Goal: Browse casually: Explore the website without a specific task or goal

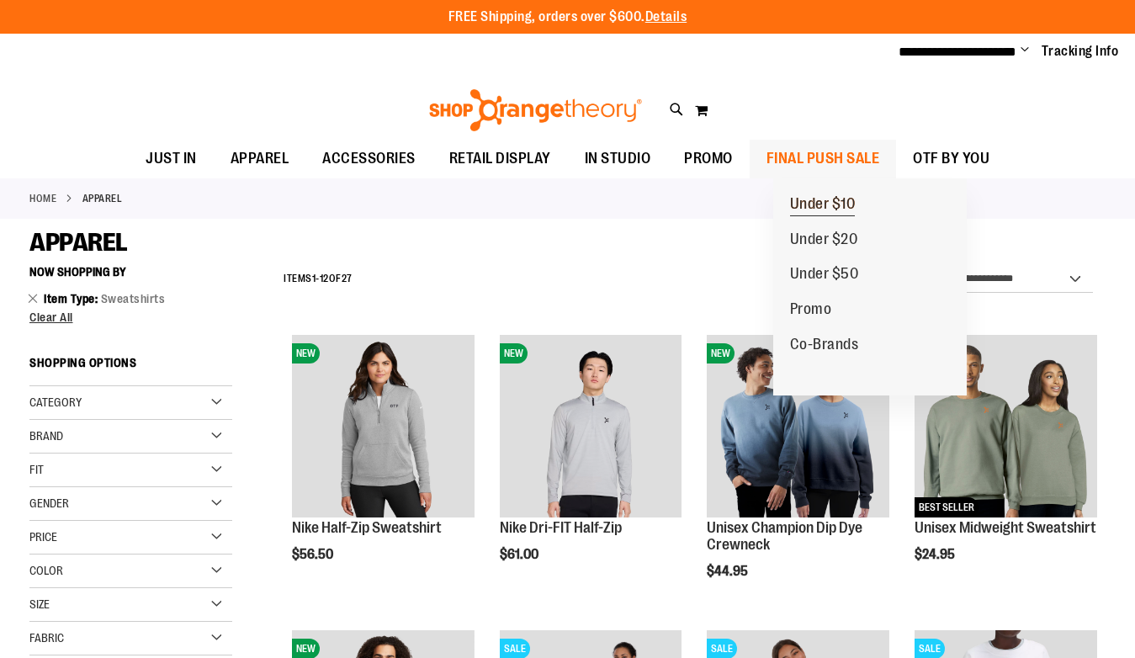
click at [856, 208] on span "Under $10" at bounding box center [823, 205] width 66 height 21
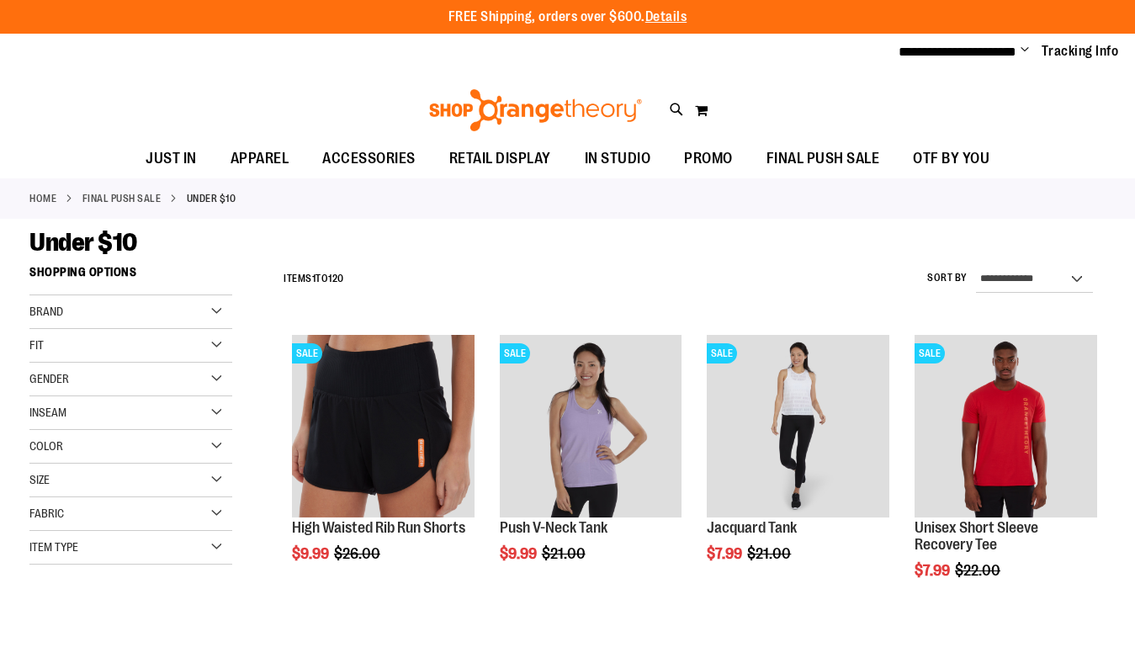
type input "**********"
click at [1038, 276] on select "**********" at bounding box center [1034, 279] width 117 height 27
select select "*********"
click at [976, 266] on select "**********" at bounding box center [1034, 279] width 117 height 27
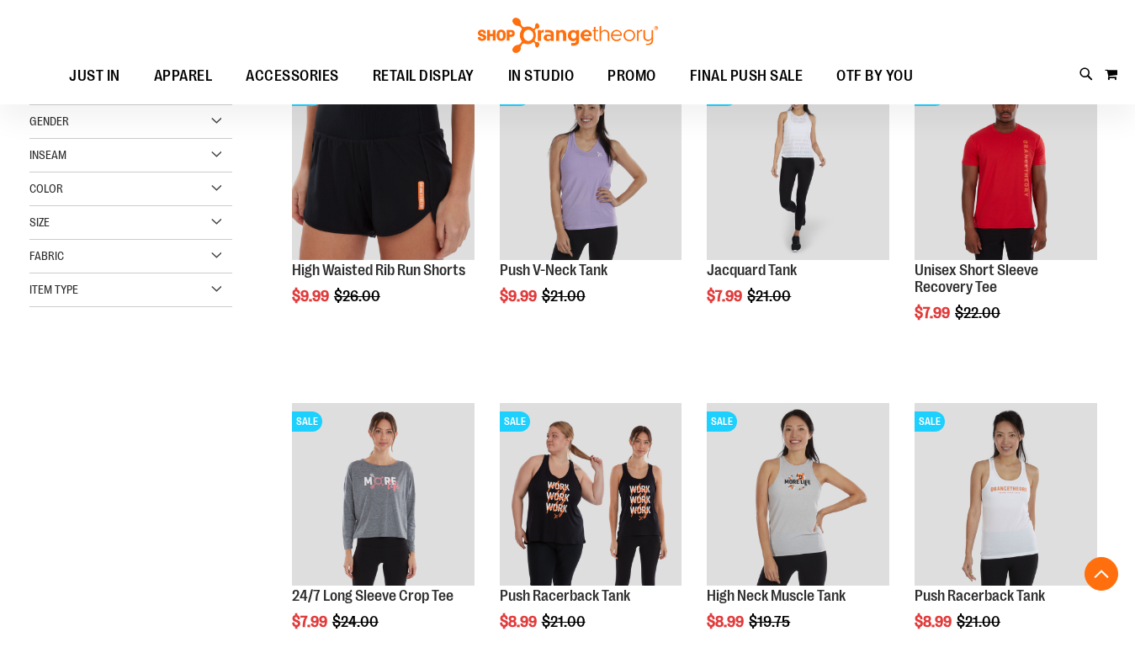
scroll to position [257, 0]
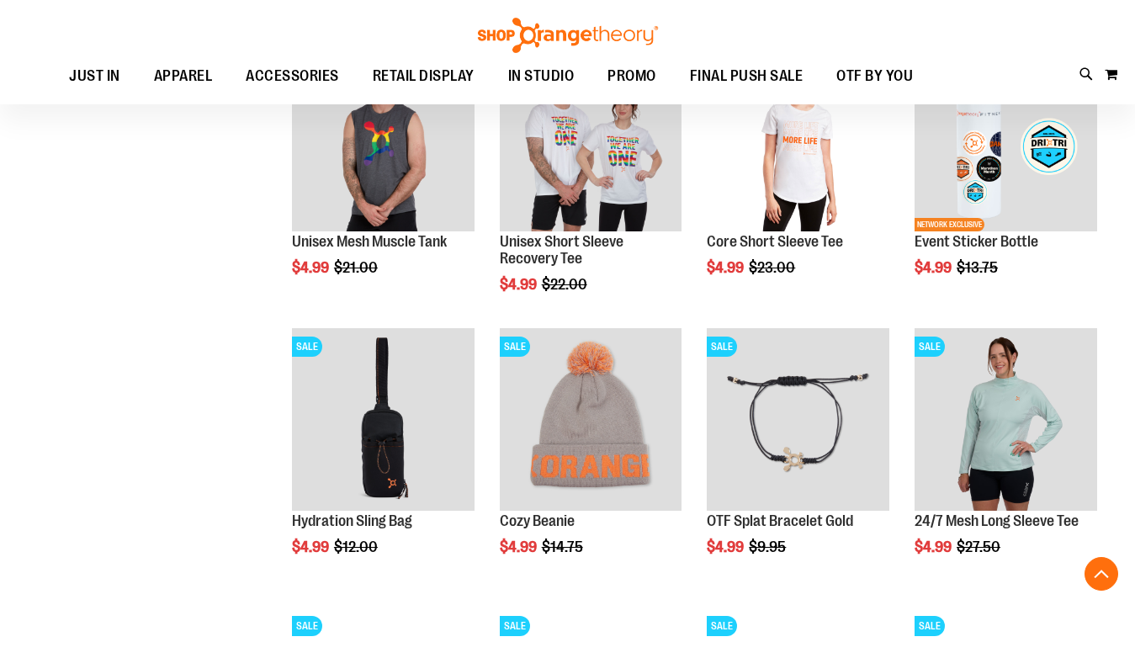
scroll to position [1298, 0]
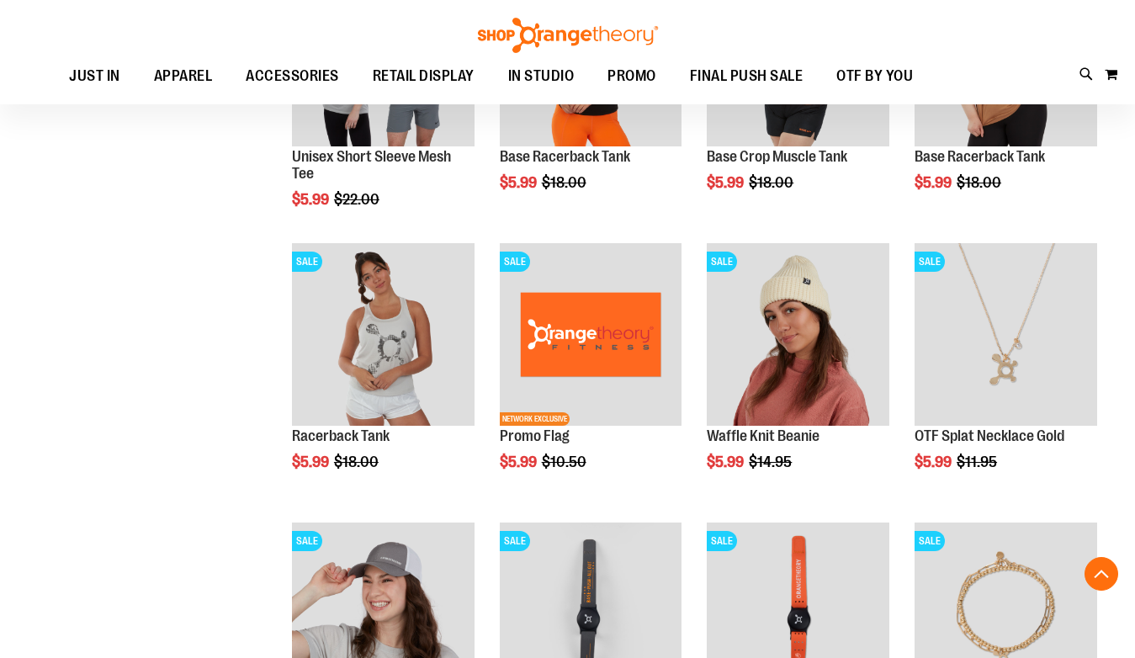
scroll to position [2300, 0]
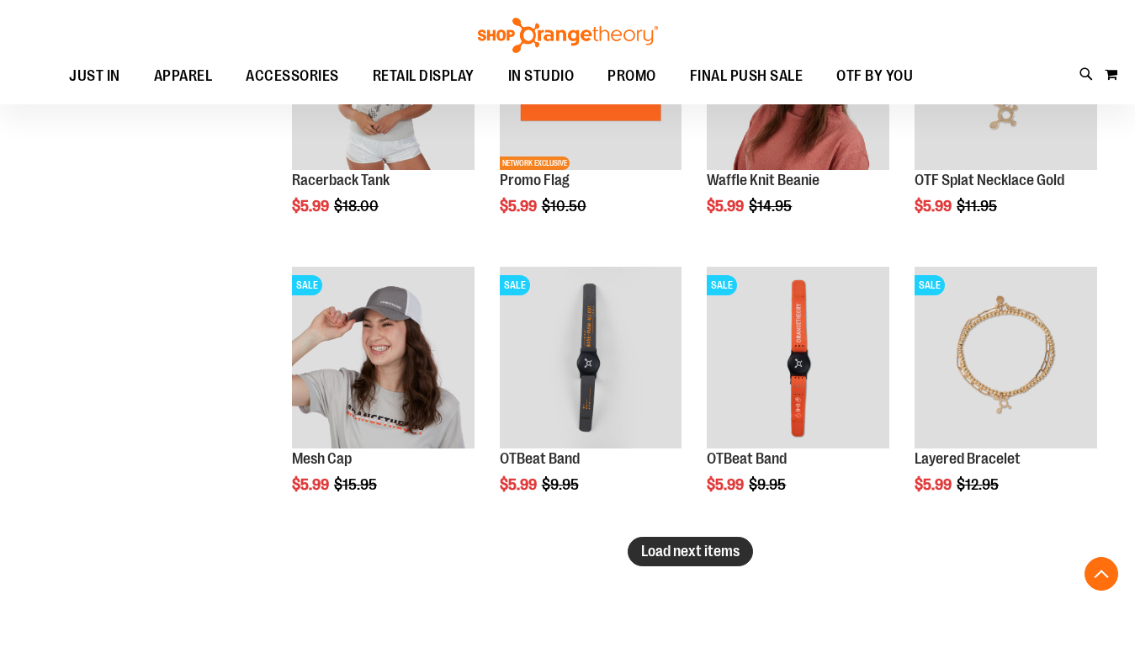
drag, startPoint x: 723, startPoint y: 550, endPoint x: 653, endPoint y: 555, distance: 70.0
click at [653, 555] on span "Load next items" at bounding box center [690, 551] width 98 height 17
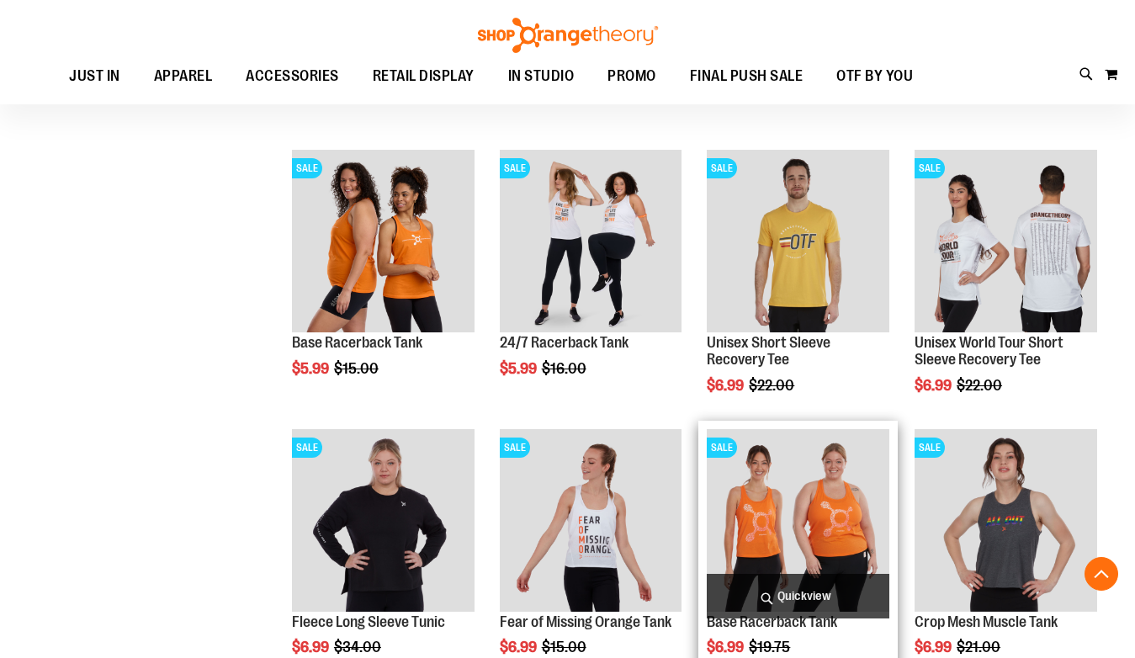
scroll to position [3132, 0]
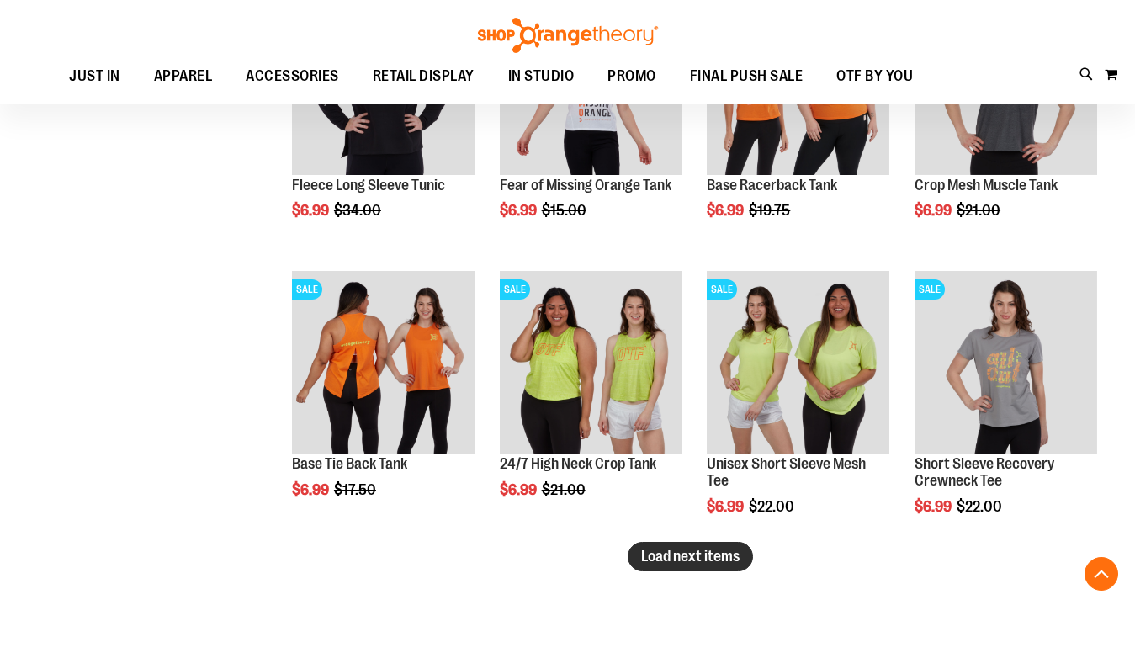
click at [714, 558] on span "Load next items" at bounding box center [690, 556] width 98 height 17
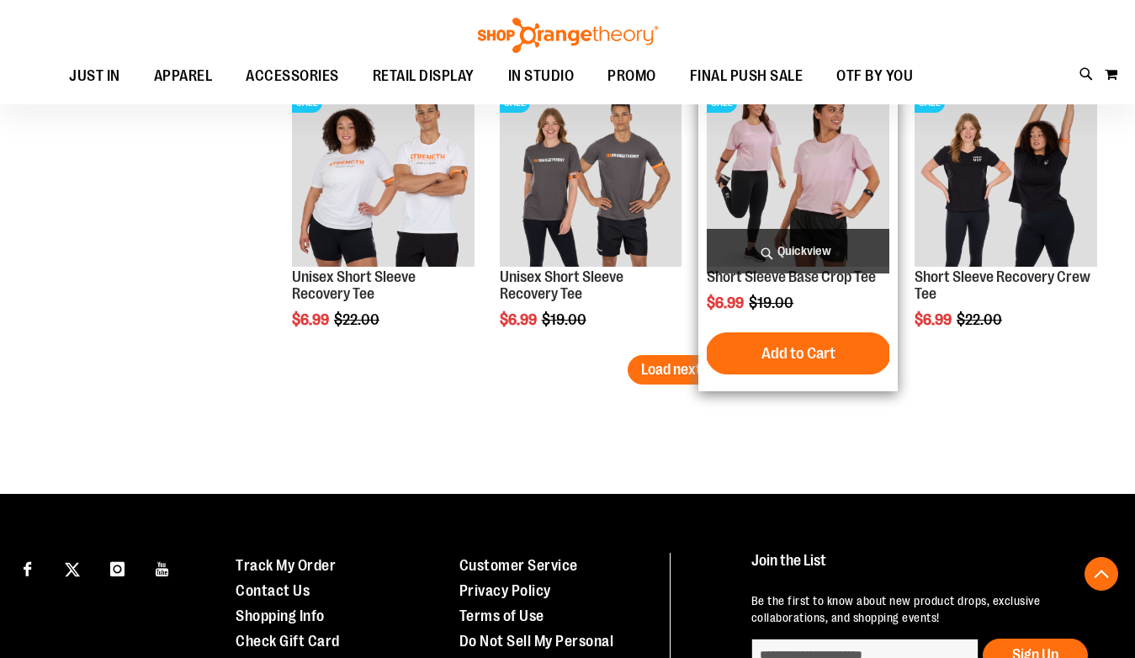
scroll to position [4055, 0]
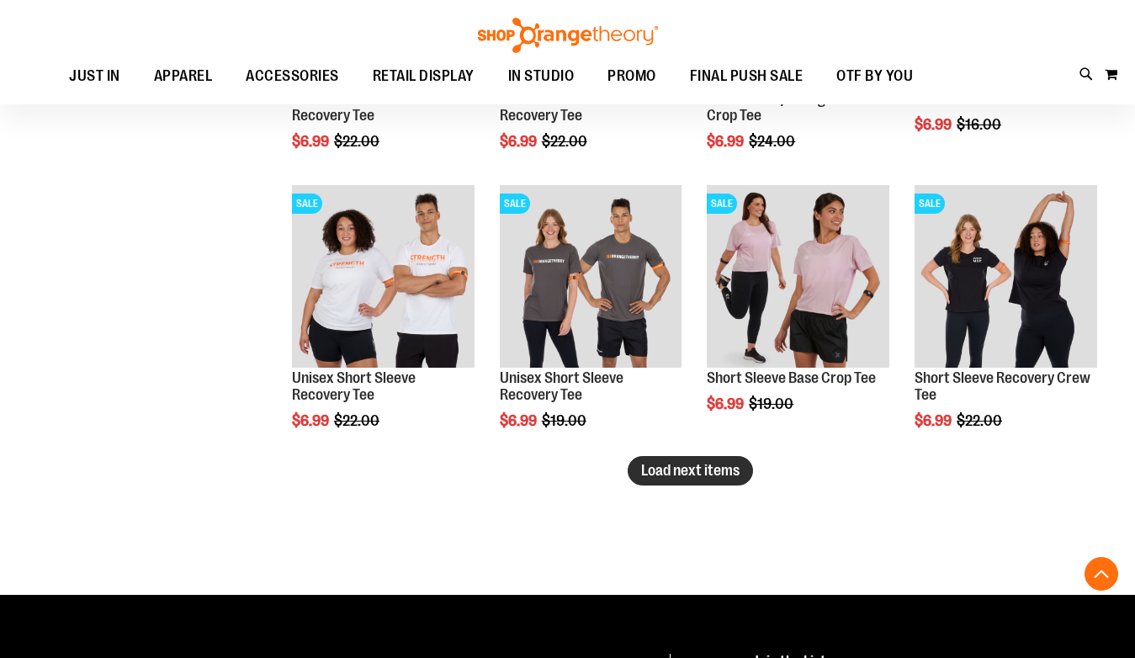
click at [699, 469] on span "Load next items" at bounding box center [690, 470] width 98 height 17
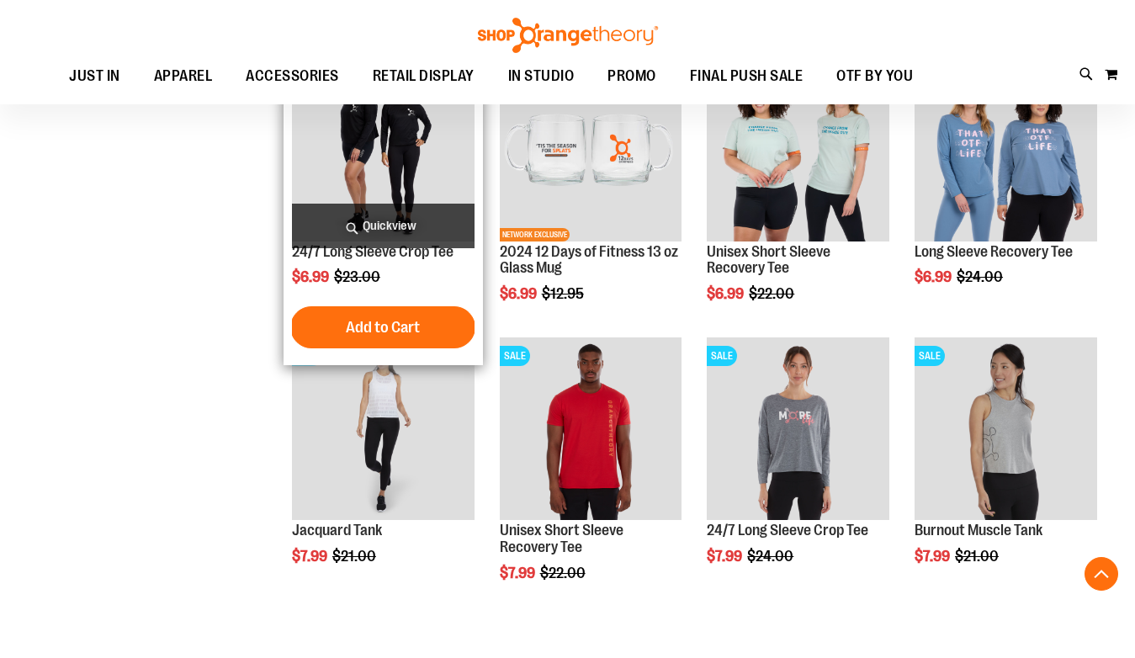
scroll to position [4968, 0]
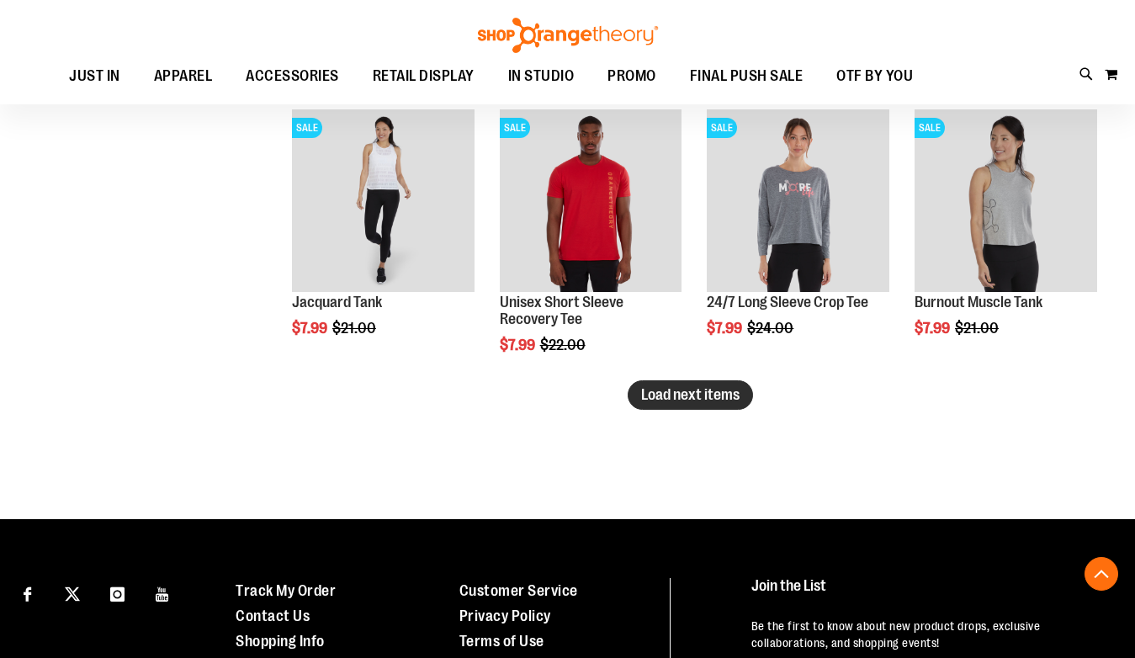
click at [719, 401] on span "Load next items" at bounding box center [690, 394] width 98 height 17
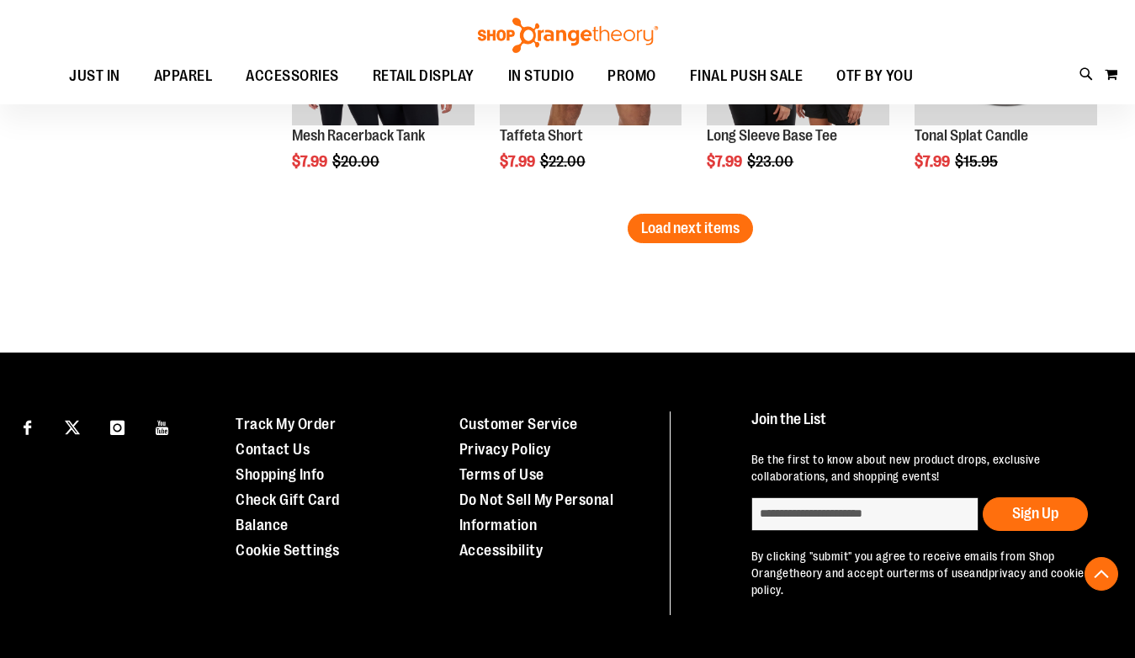
scroll to position [6015, 0]
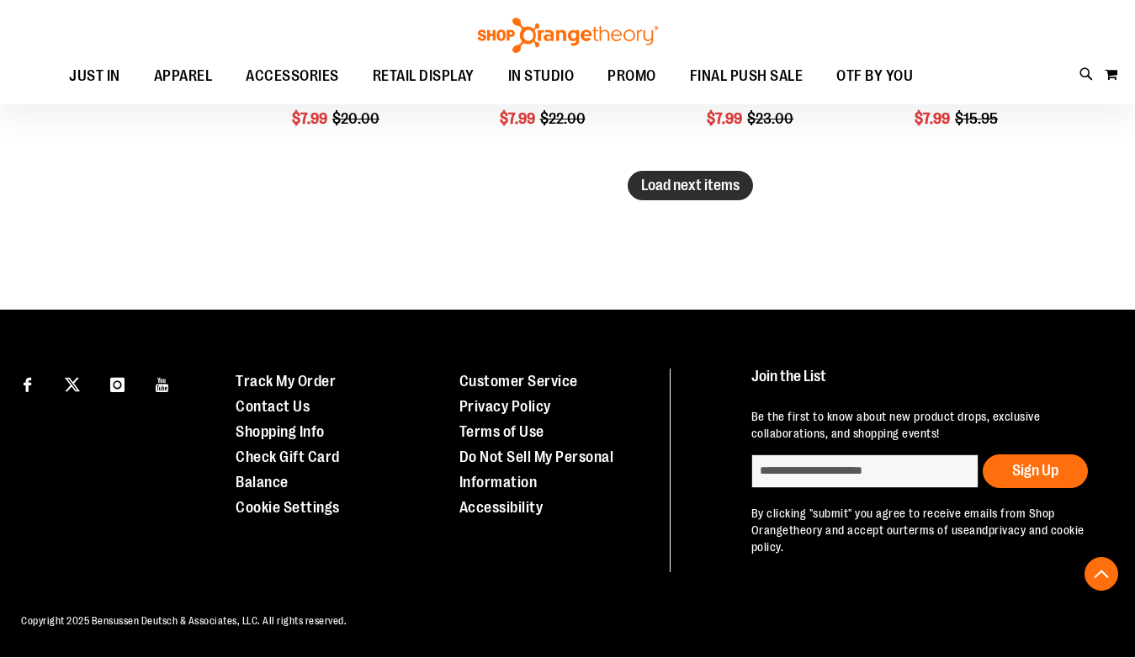
click at [681, 188] on span "Load next items" at bounding box center [690, 185] width 98 height 17
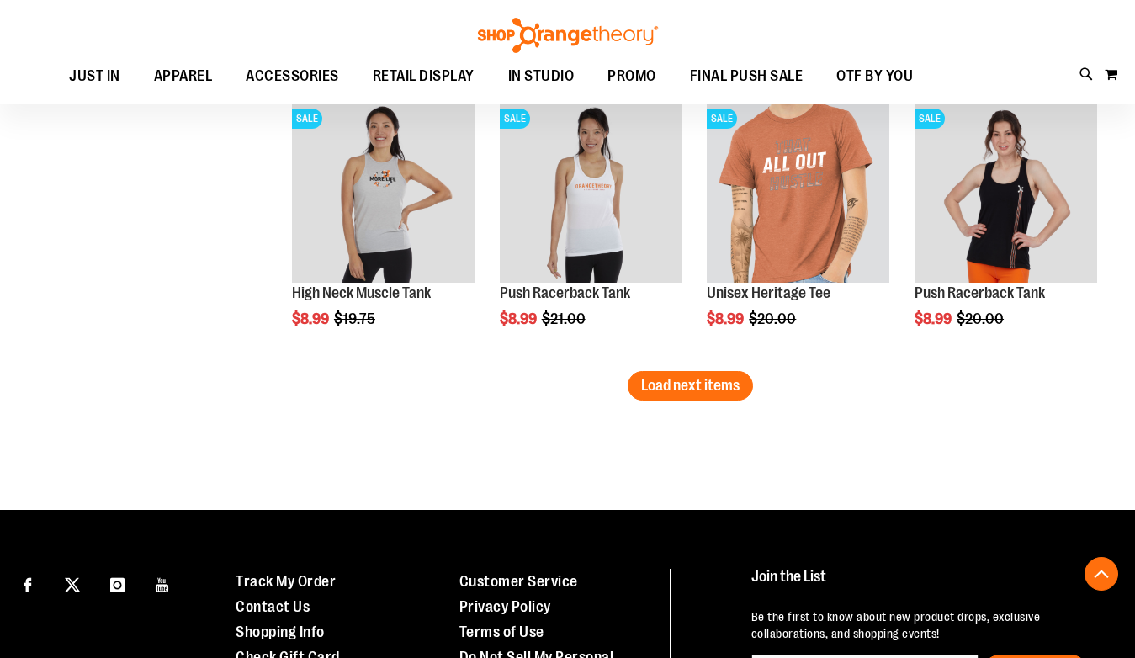
scroll to position [6655, 0]
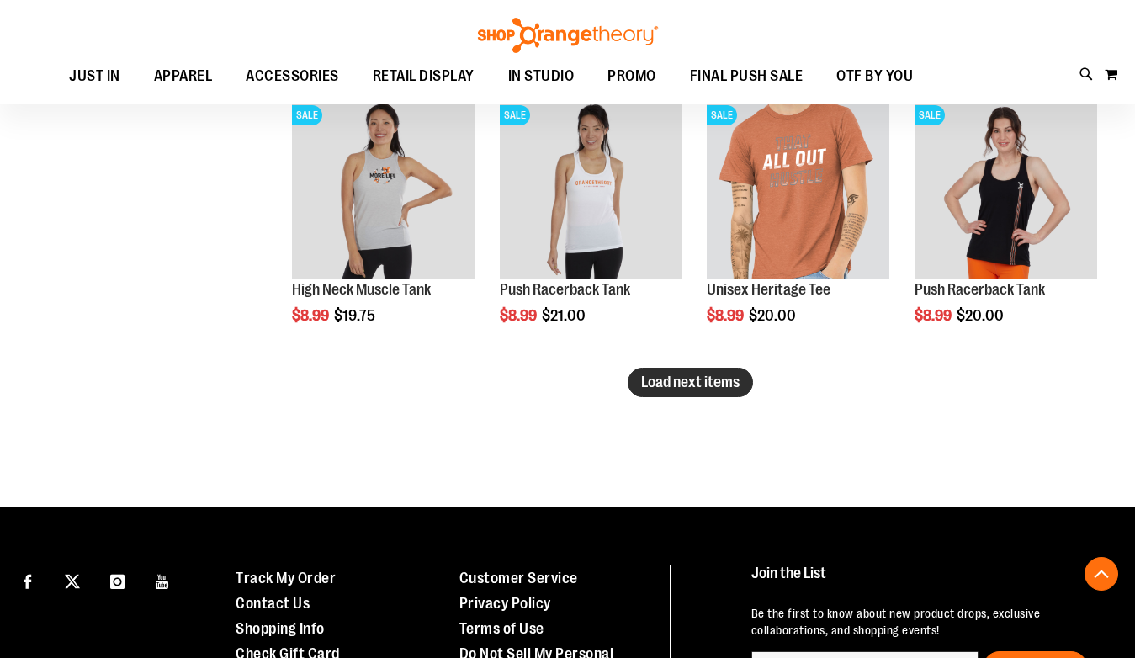
click at [714, 386] on span "Load next items" at bounding box center [690, 382] width 98 height 17
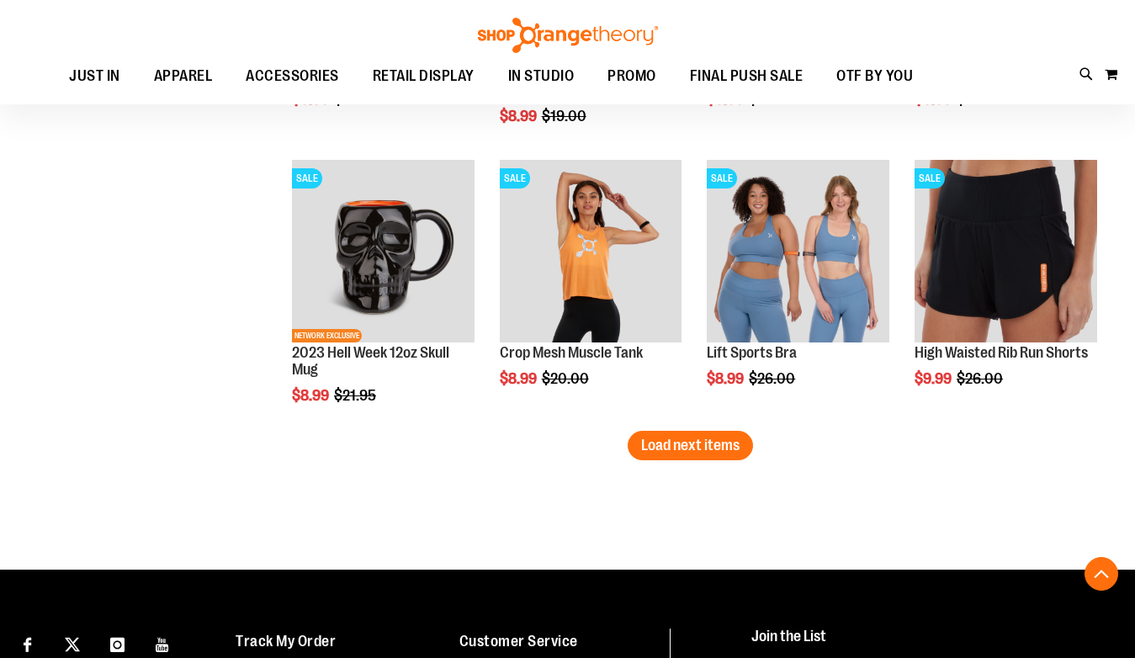
scroll to position [7414, 0]
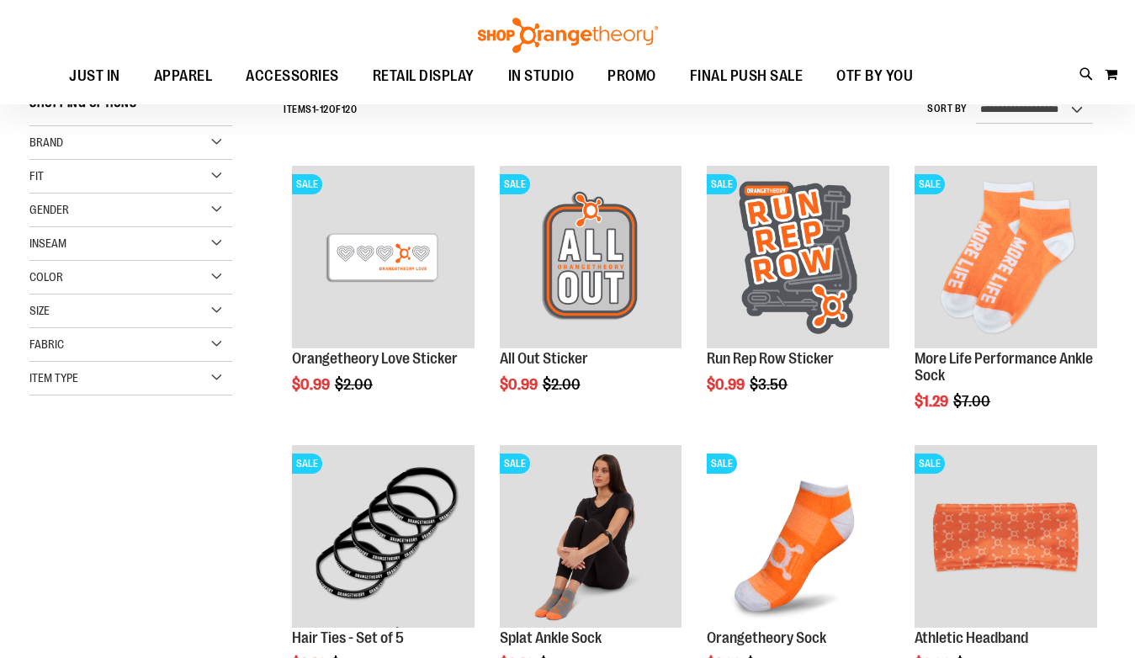
scroll to position [103, 0]
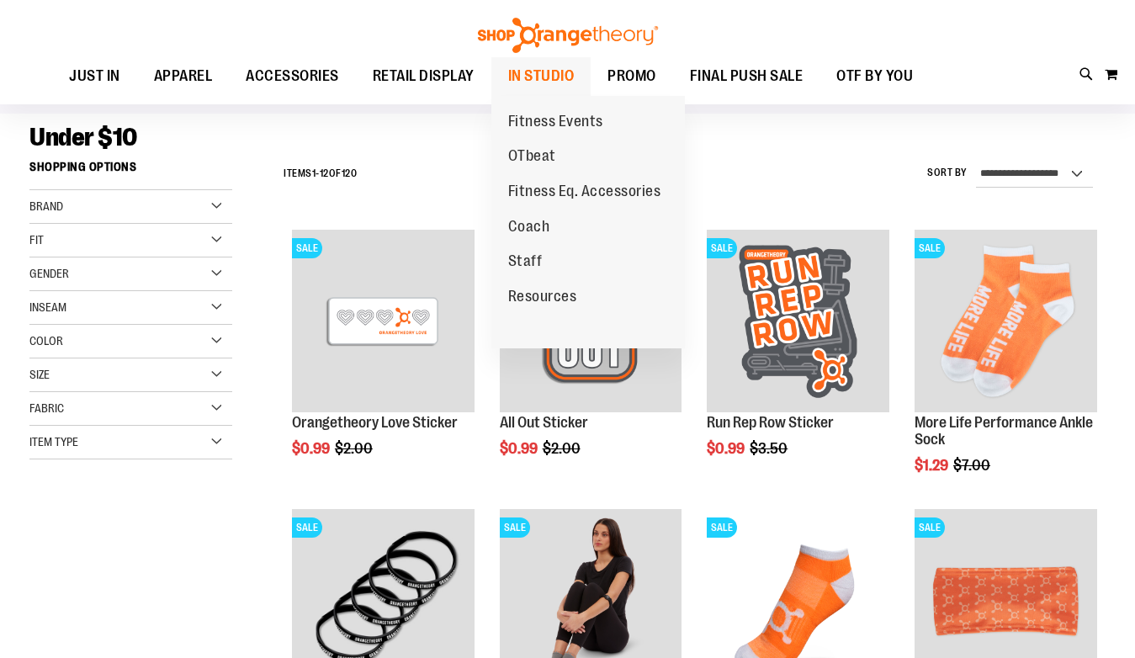
click at [528, 75] on span "IN STUDIO" at bounding box center [541, 76] width 66 height 38
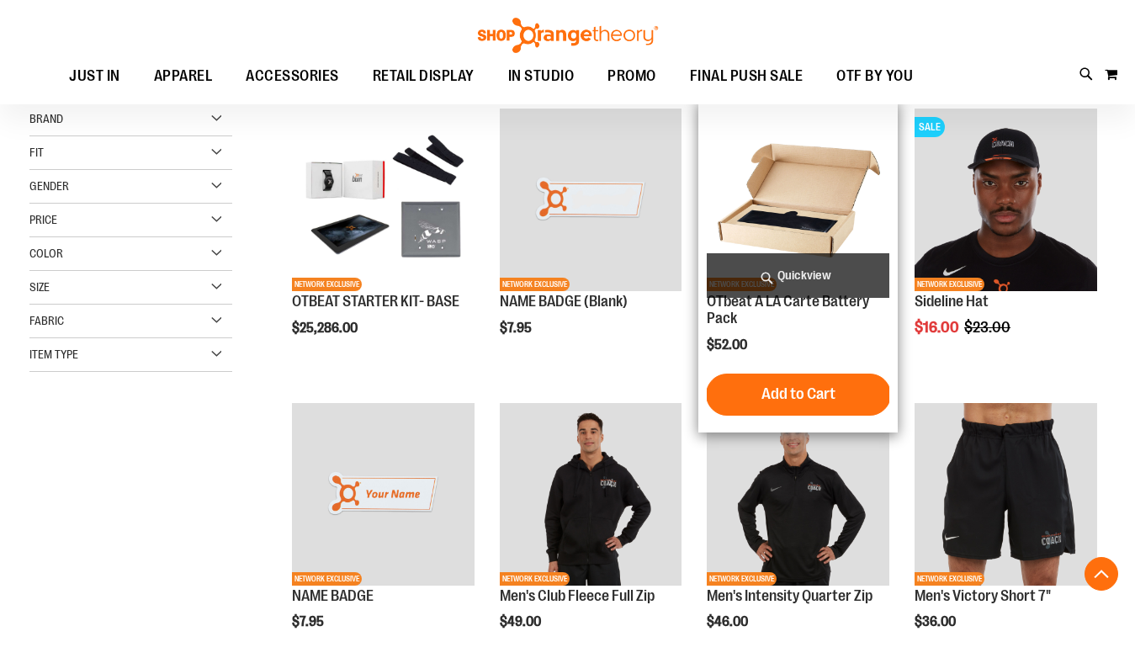
scroll to position [432, 0]
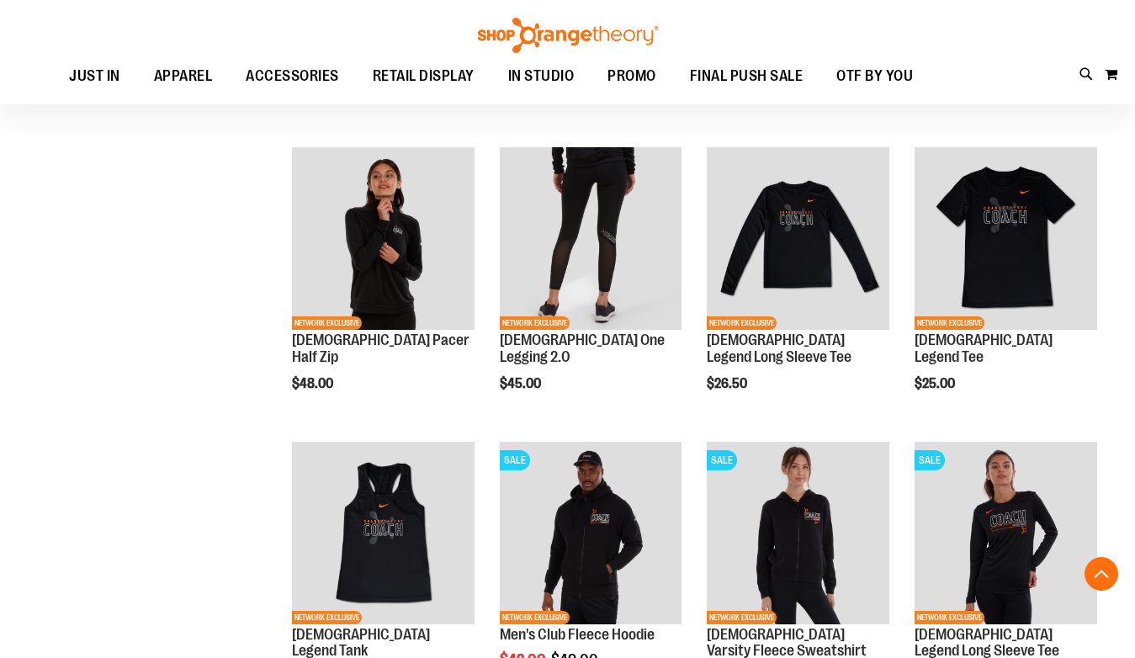
scroll to position [1323, 0]
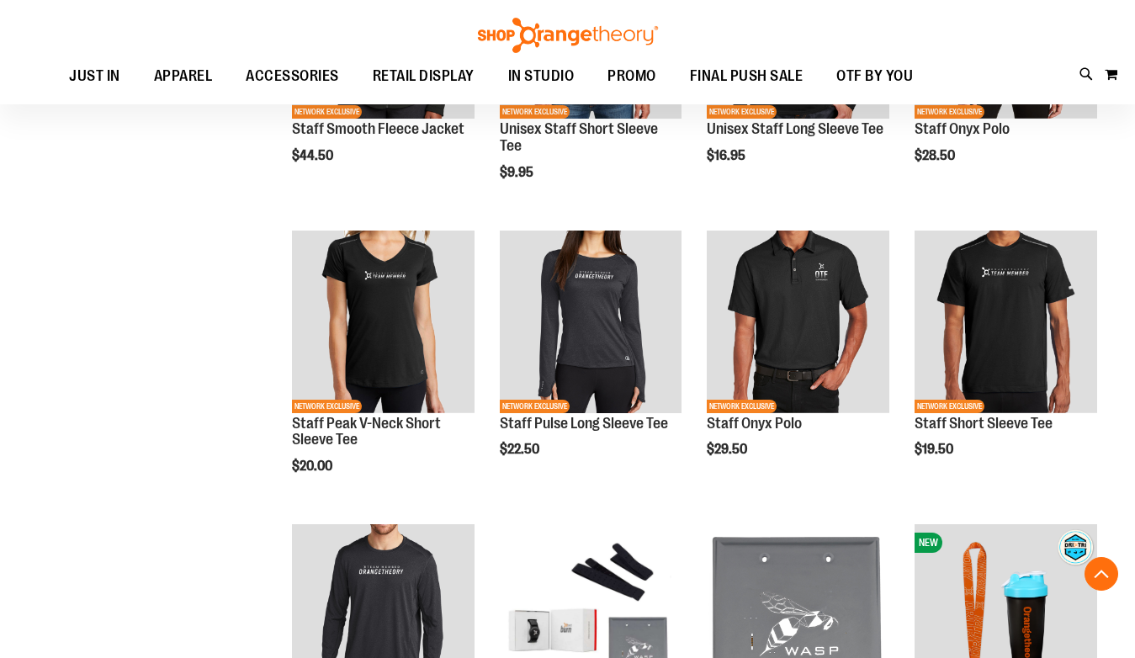
scroll to position [1775, 0]
